Goal: Obtain resource: Download file/media

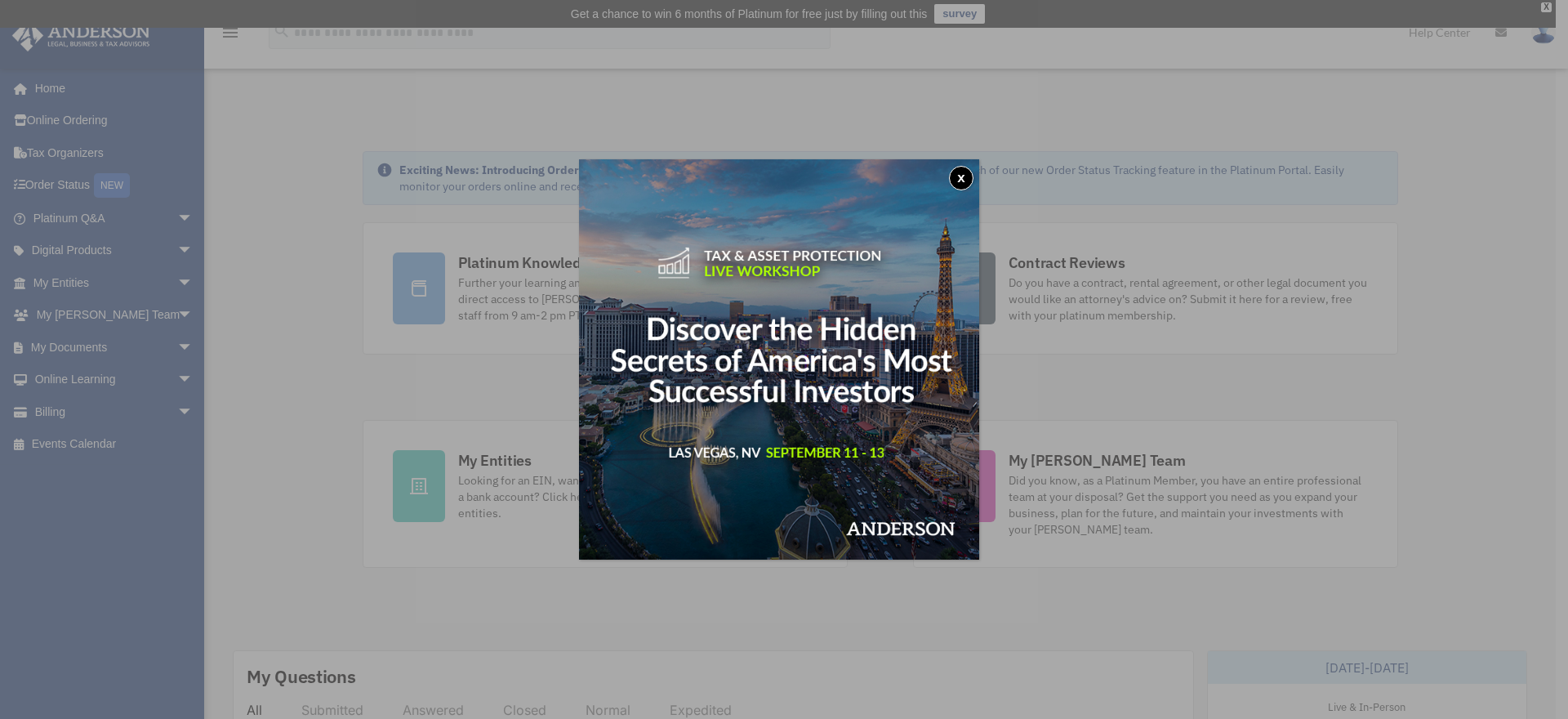
click at [969, 175] on button "x" at bounding box center [961, 177] width 24 height 24
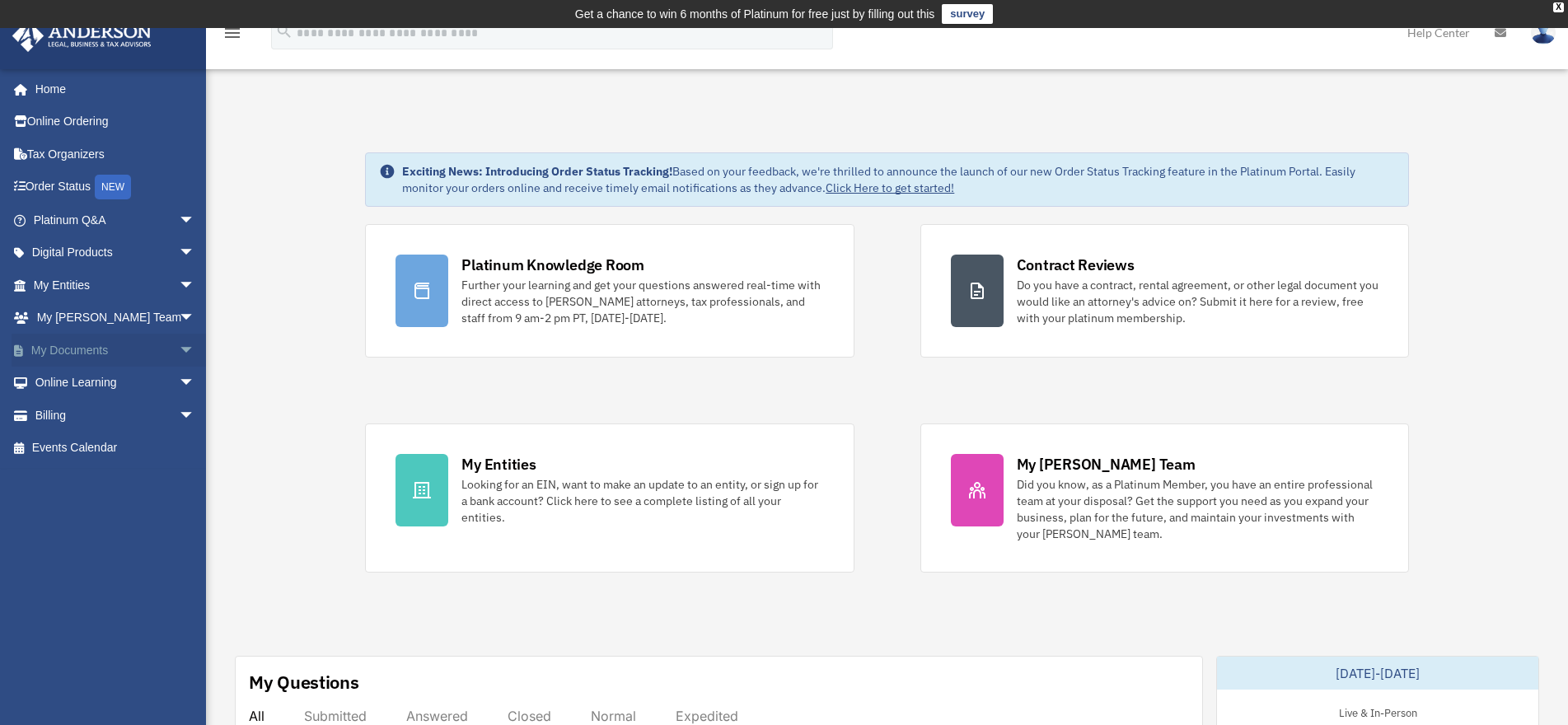
click at [179, 348] on span "arrow_drop_down" at bounding box center [195, 350] width 33 height 34
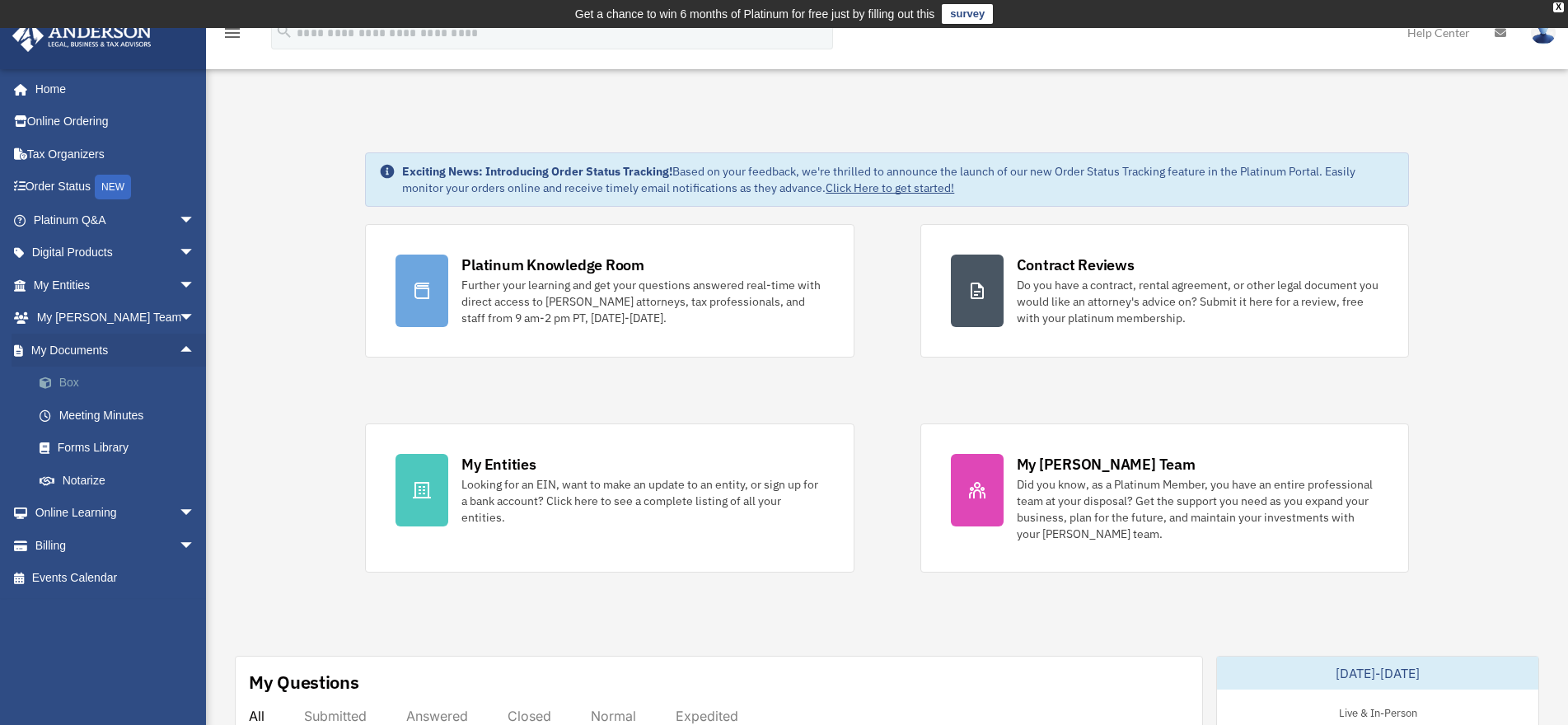
click at [90, 382] on link "Box" at bounding box center [121, 383] width 197 height 33
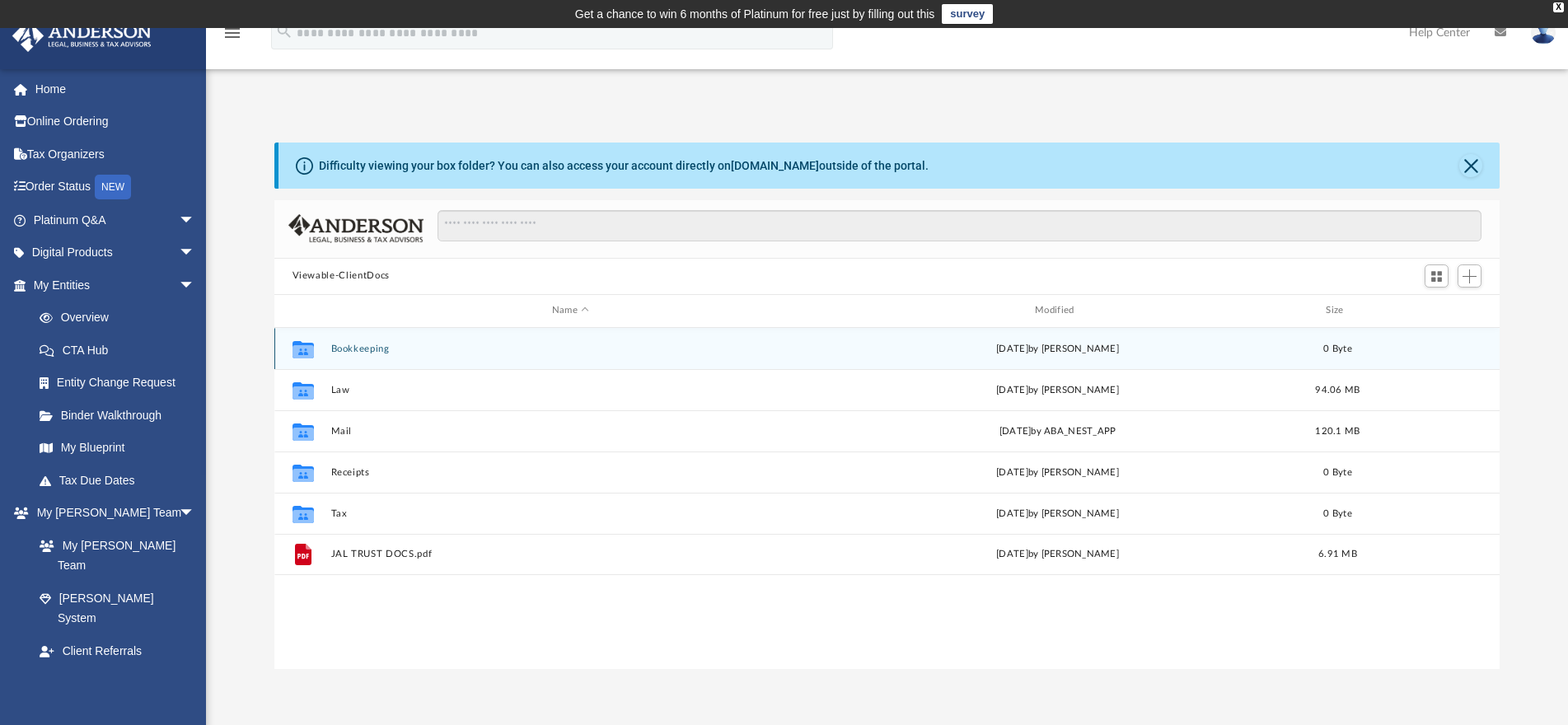
scroll to position [361, 1211]
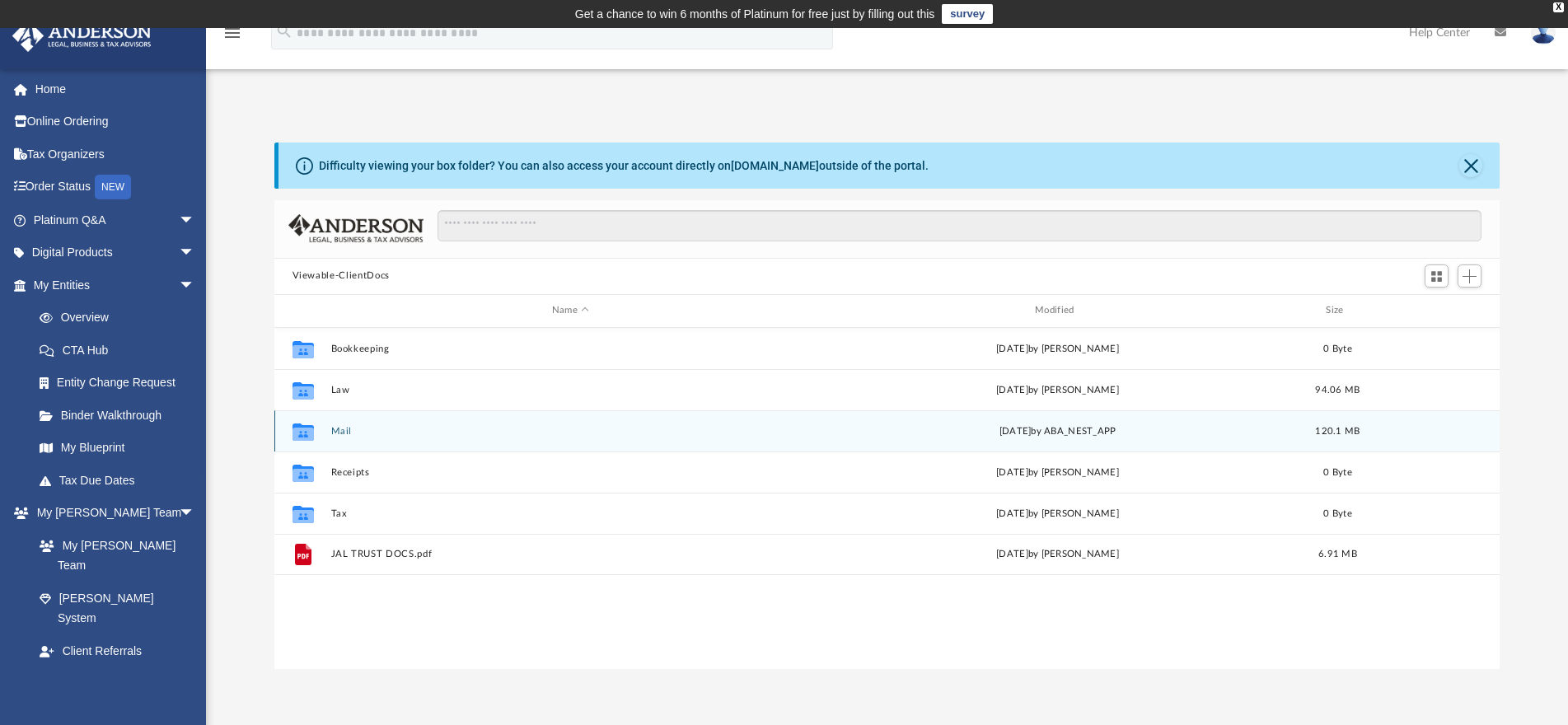
click at [345, 438] on div "Collaborated Folder Mail [DATE] by ABA_NEST_APP 120.1 MB" at bounding box center [888, 431] width 1226 height 41
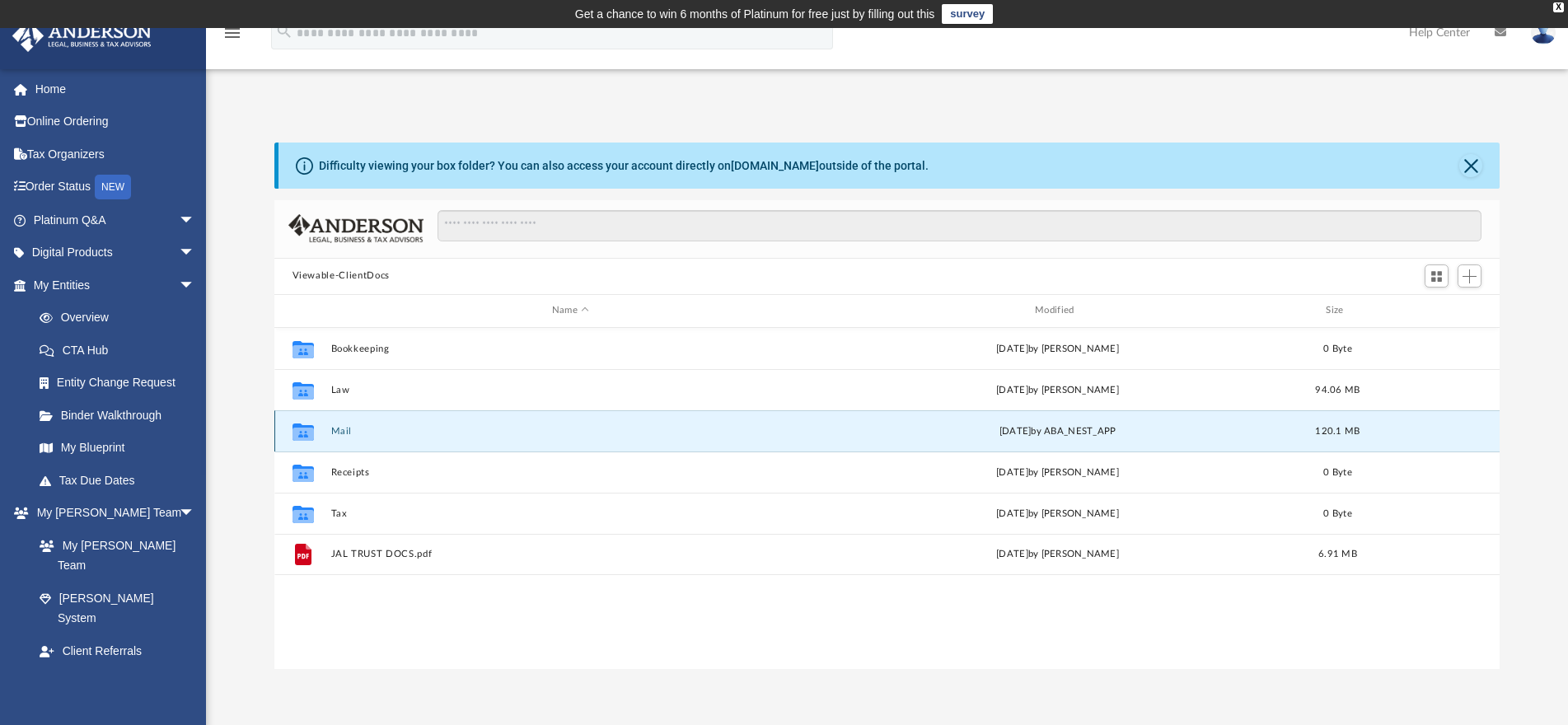
click at [332, 426] on button "Mail" at bounding box center [571, 432] width 480 height 11
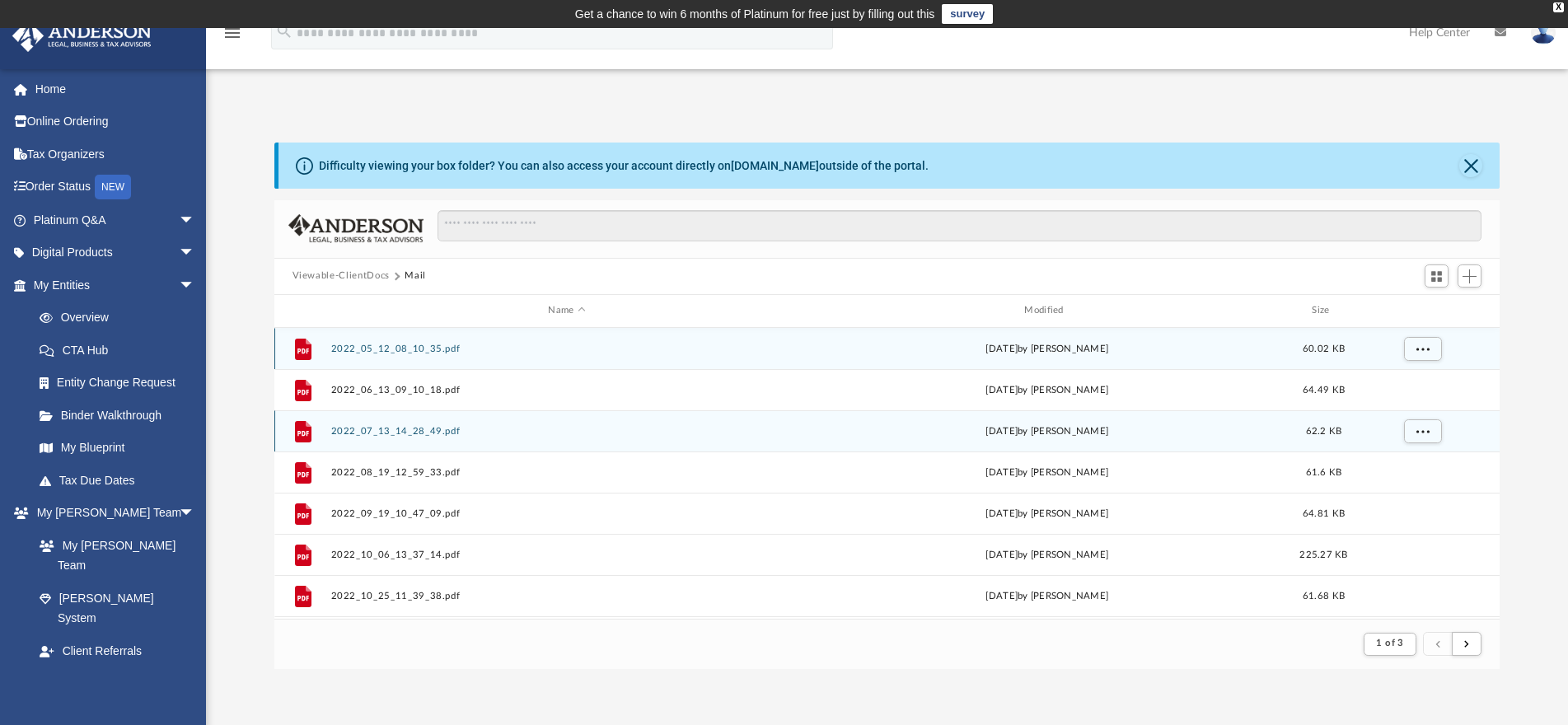
scroll to position [310, 1211]
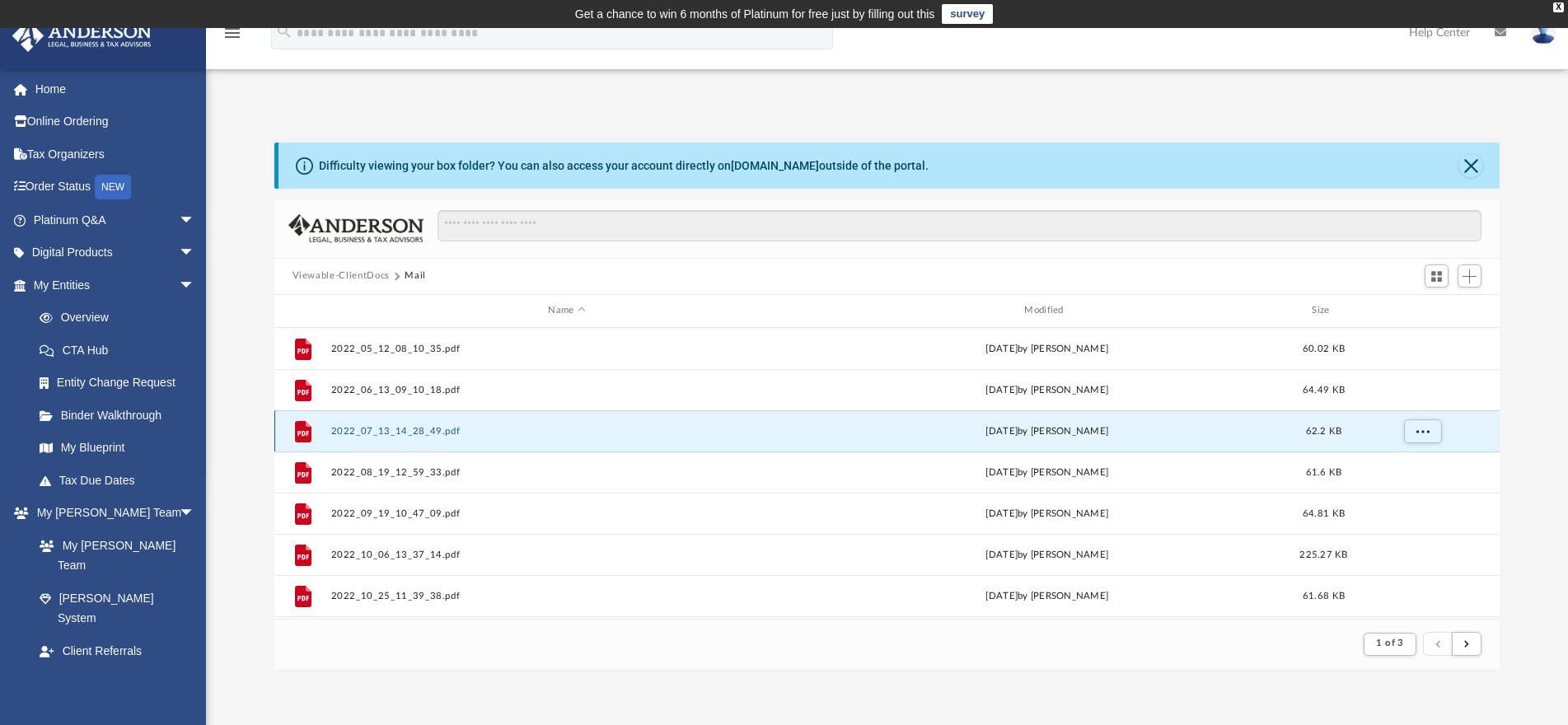
click at [332, 430] on button "2022_07_13_14_28_49.pdf" at bounding box center [567, 432] width 473 height 11
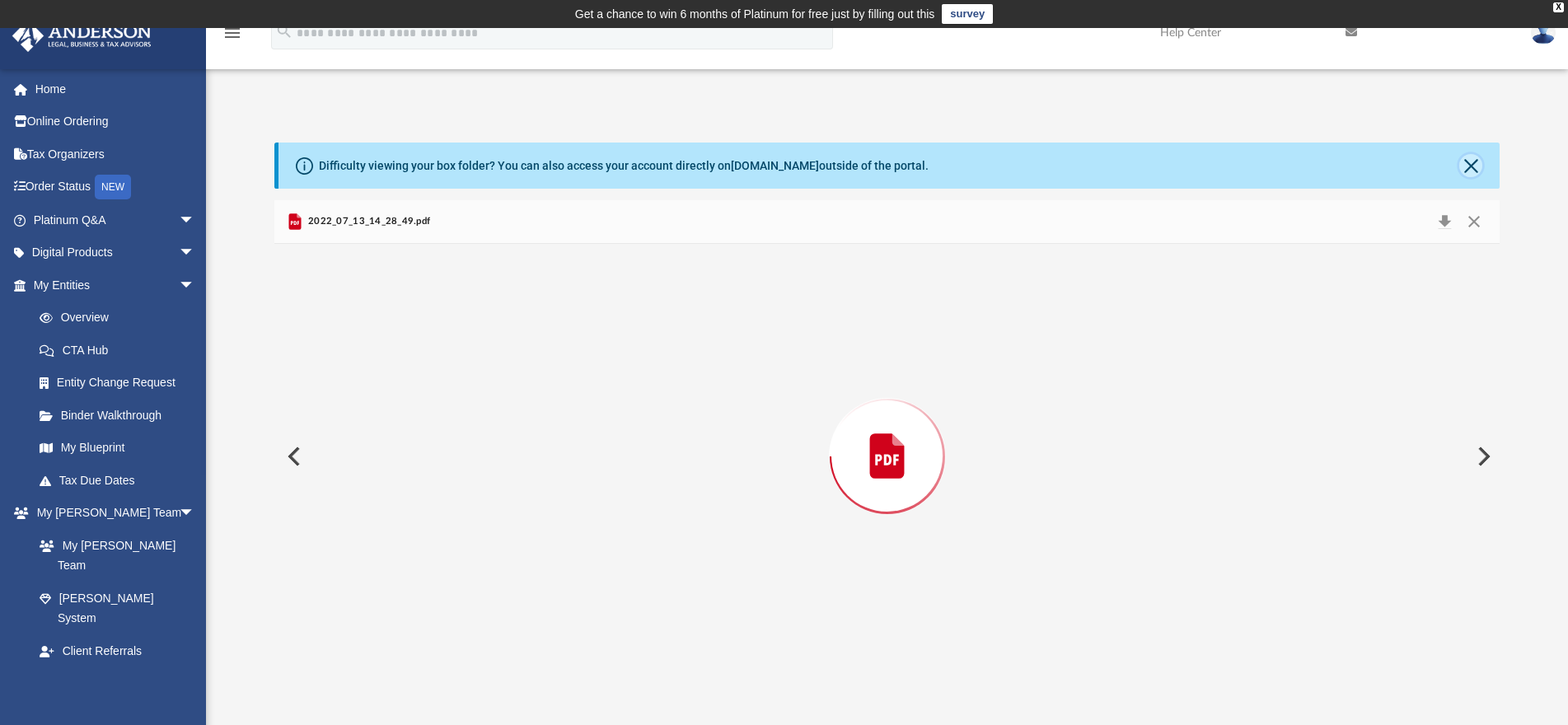
click at [1465, 171] on button "Close" at bounding box center [1470, 165] width 23 height 23
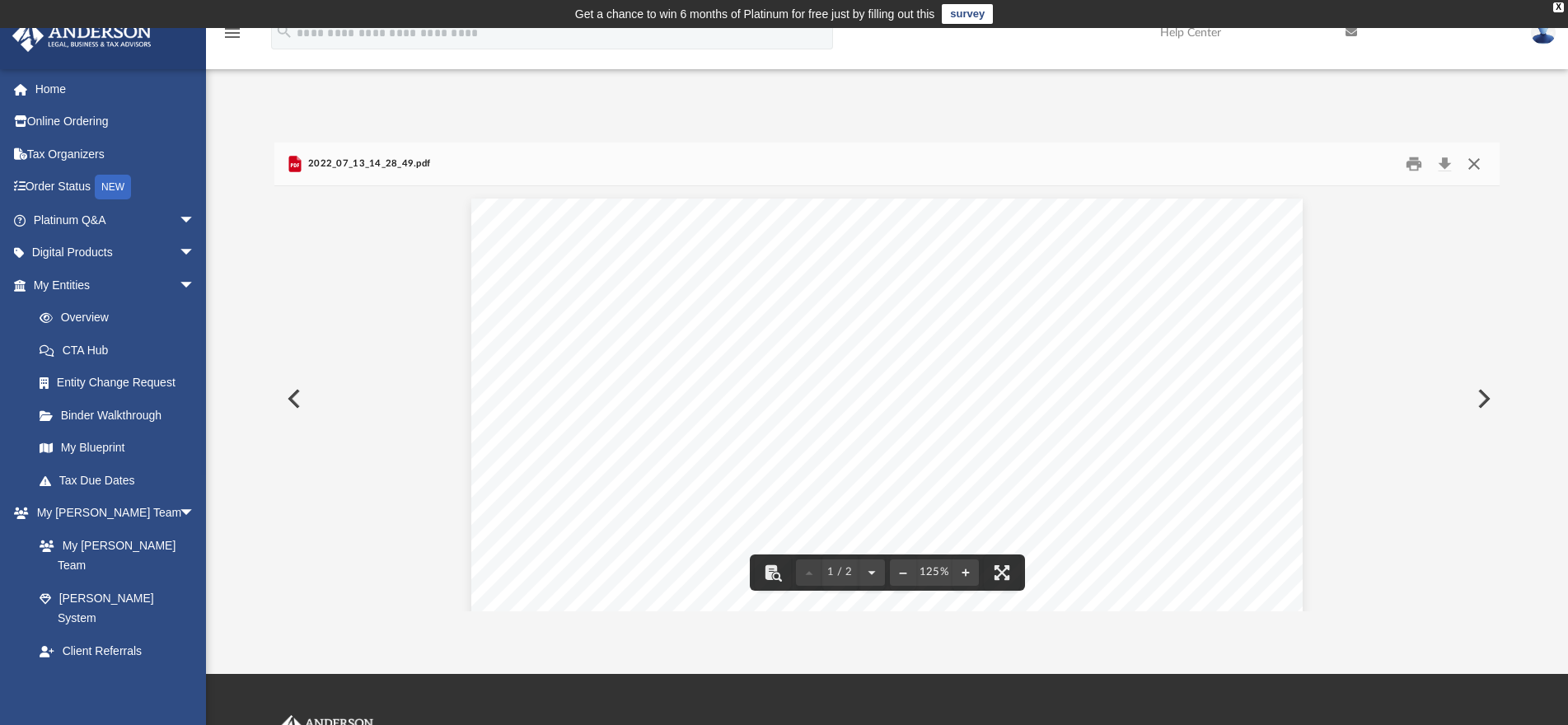
click at [1469, 172] on button "Close" at bounding box center [1474, 164] width 30 height 25
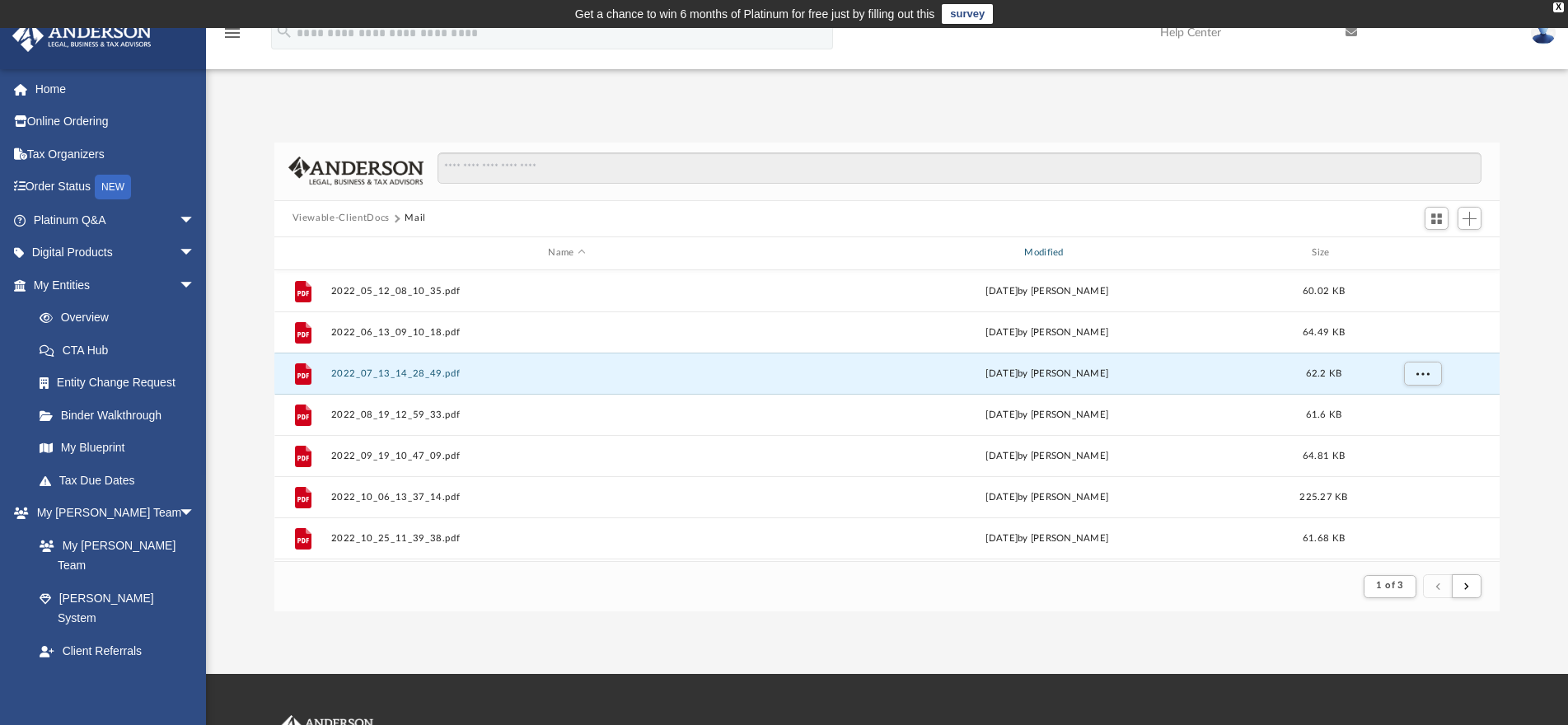
click at [1067, 253] on div "Modified" at bounding box center [1047, 253] width 473 height 15
click at [1044, 246] on div "Modified" at bounding box center [1047, 253] width 473 height 15
click at [1058, 254] on div "Modified" at bounding box center [1047, 253] width 473 height 15
click at [1473, 581] on button "submit" at bounding box center [1466, 586] width 30 height 24
click at [1472, 582] on button "submit" at bounding box center [1466, 586] width 30 height 24
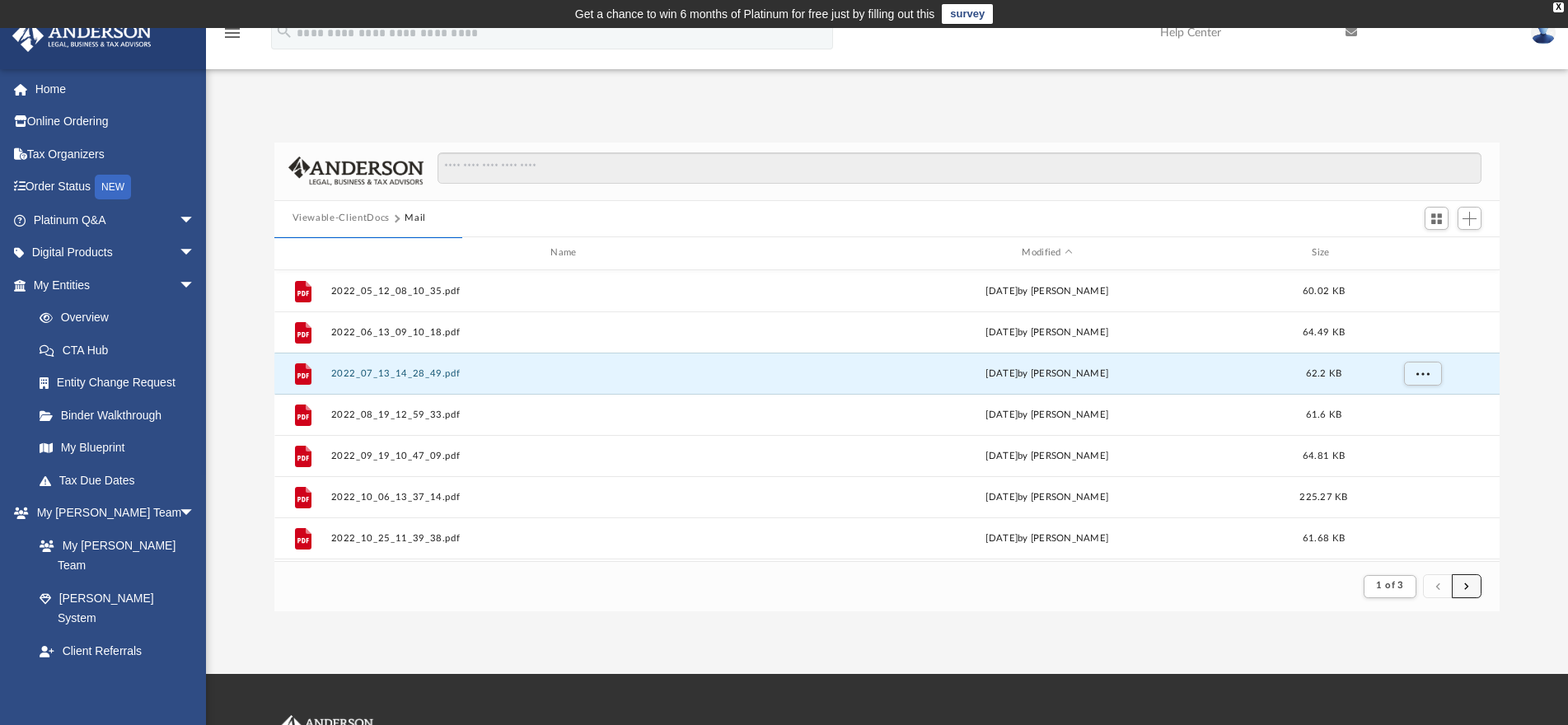
click at [1469, 582] on button "submit" at bounding box center [1466, 586] width 30 height 24
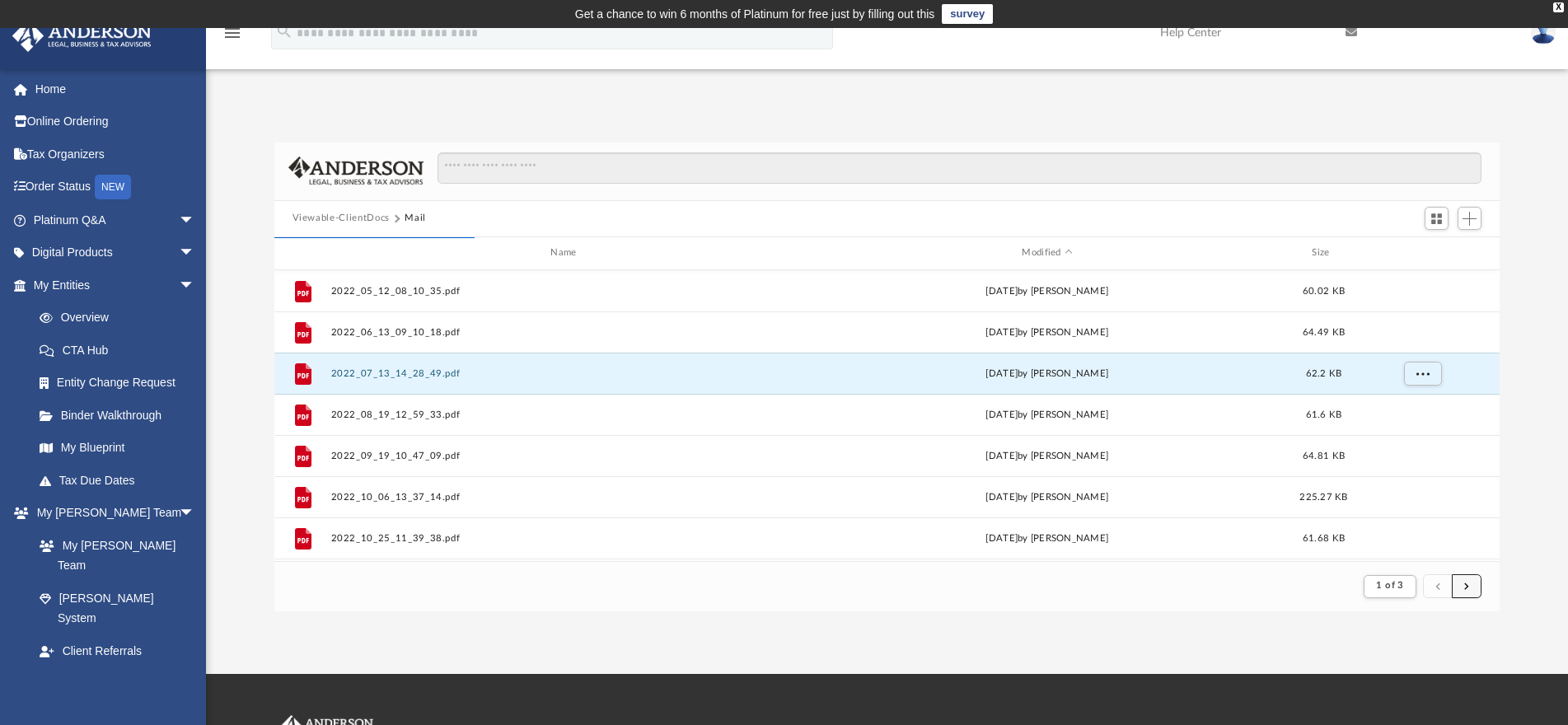
click at [1468, 581] on button "submit" at bounding box center [1466, 586] width 30 height 24
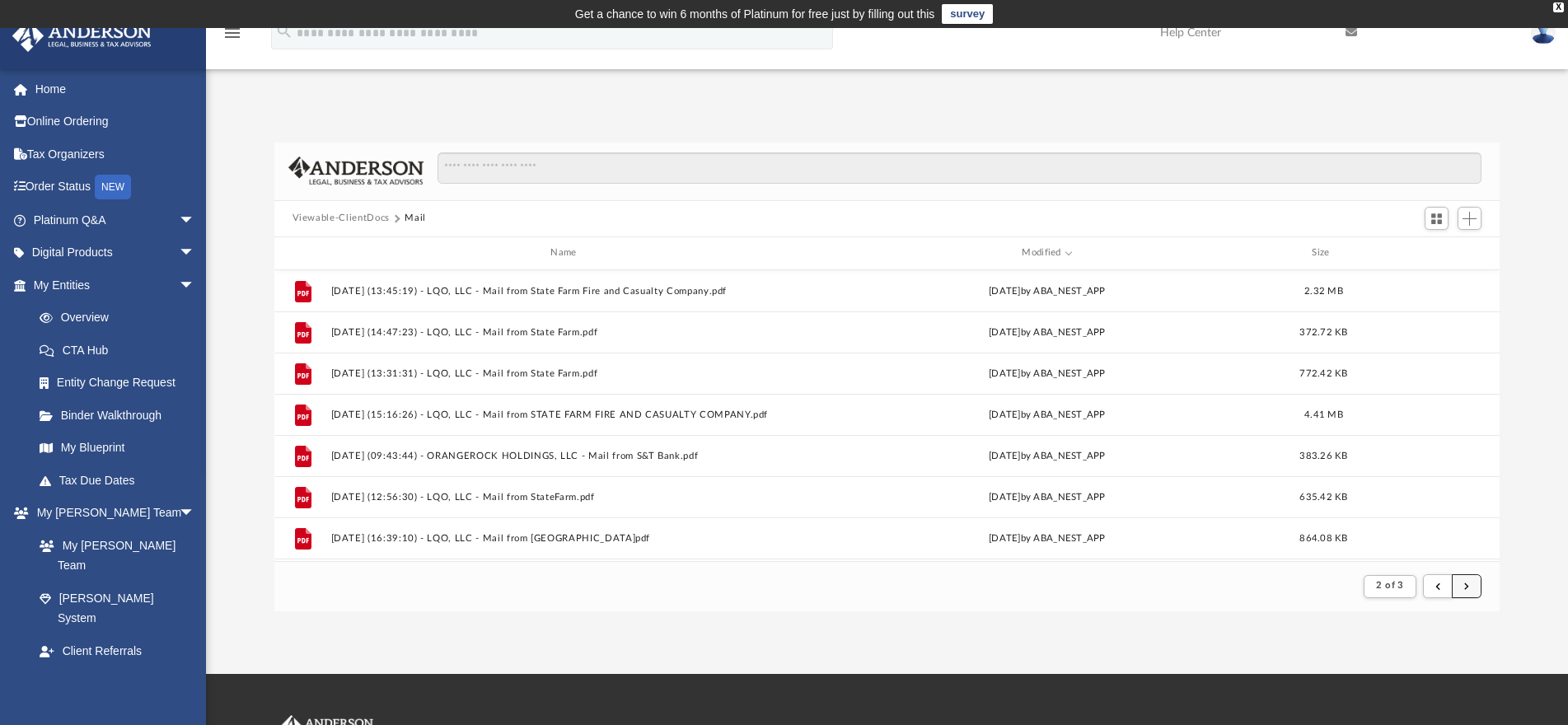
click at [1468, 589] on span "submit" at bounding box center [1466, 586] width 5 height 9
click at [1433, 589] on button "submit" at bounding box center [1437, 586] width 30 height 24
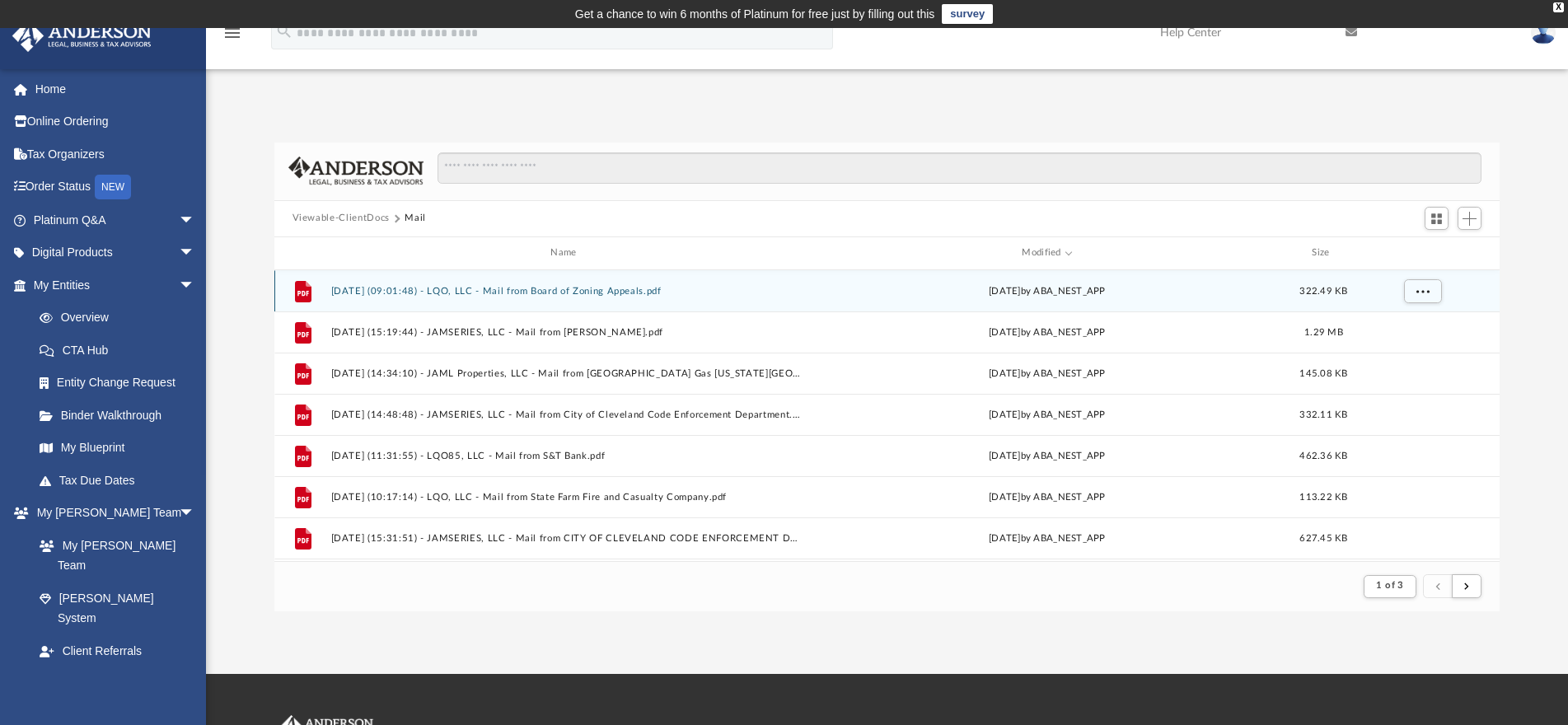
click at [638, 286] on button "[DATE] (09:01:48) - LQO, LLC - Mail from Board of Zoning Appeals.pdf" at bounding box center [567, 292] width 473 height 11
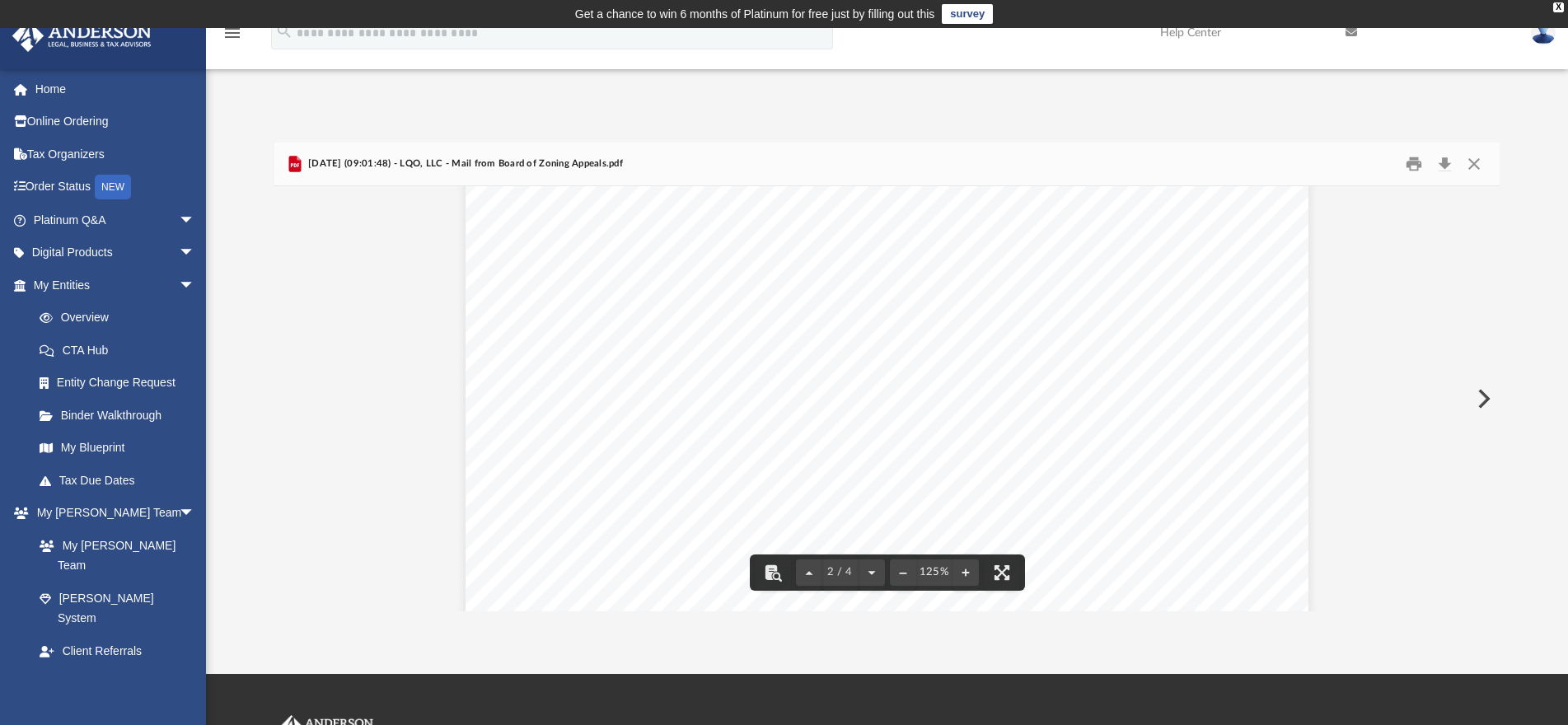
scroll to position [1318, 0]
